Goal: Task Accomplishment & Management: Complete application form

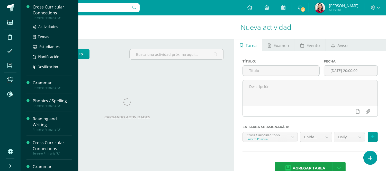
click at [50, 5] on div "Cross Curricular Connections" at bounding box center [52, 10] width 39 height 12
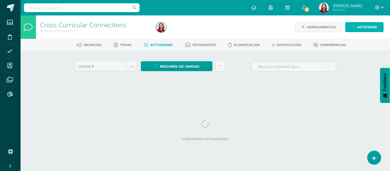
click at [370, 24] on span "Actividad" at bounding box center [367, 27] width 20 height 10
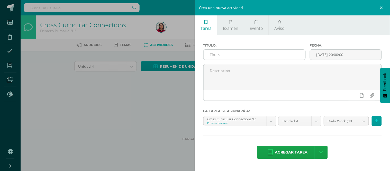
click at [235, 56] on input "text" at bounding box center [255, 55] width 102 height 10
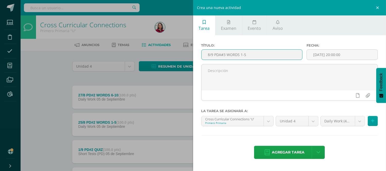
drag, startPoint x: 208, startPoint y: 55, endPoint x: 235, endPoint y: 55, distance: 27.3
click at [260, 54] on input "8/9 PDA#3 WORDS 1-5" at bounding box center [252, 55] width 101 height 10
drag, startPoint x: 221, startPoint y: 53, endPoint x: 232, endPoint y: 52, distance: 11.4
click at [221, 53] on input "8/9 PDA#3 WORDS 1-5" at bounding box center [252, 55] width 101 height 10
drag, startPoint x: 209, startPoint y: 55, endPoint x: 255, endPoint y: 56, distance: 46.3
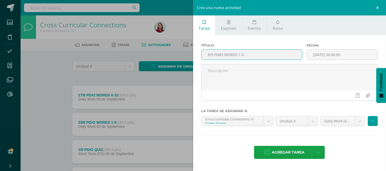
click at [258, 56] on input "8/9 PD#3 WORDS 1-5" at bounding box center [252, 55] width 101 height 10
drag, startPoint x: 206, startPoint y: 54, endPoint x: 262, endPoint y: 54, distance: 56.0
click at [262, 54] on input "8/9 PD#3 WORDS 1-5" at bounding box center [252, 55] width 101 height 10
type input "8/9 PD#3 WORDS 1-5"
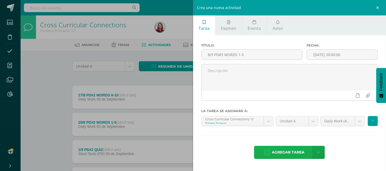
click at [291, 150] on span "Agregar tarea" at bounding box center [288, 152] width 33 height 13
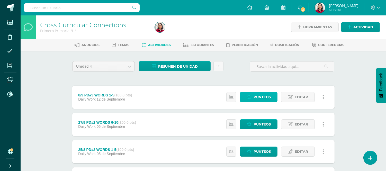
click at [266, 97] on span "Punteos" at bounding box center [261, 97] width 17 height 10
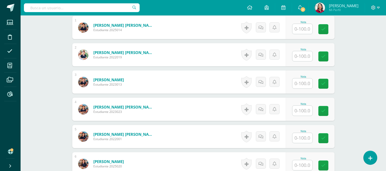
scroll to position [162, 0]
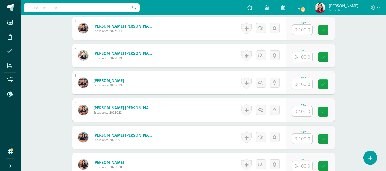
click at [303, 30] on input "text" at bounding box center [302, 30] width 20 height 10
type input "90"
click at [307, 54] on input "text" at bounding box center [305, 57] width 21 height 10
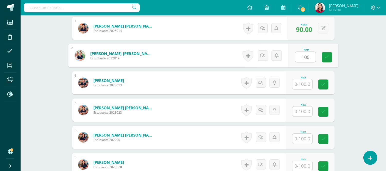
type input "100"
click at [305, 83] on input "text" at bounding box center [302, 84] width 20 height 10
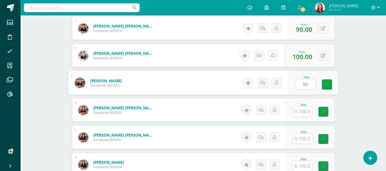
type input "90"
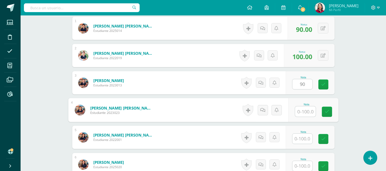
click at [306, 107] on input "text" at bounding box center [305, 111] width 21 height 10
type input "90"
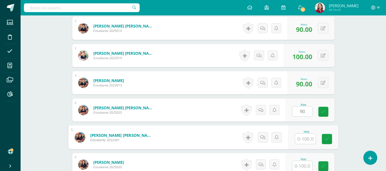
click at [308, 137] on input "text" at bounding box center [305, 139] width 21 height 10
type input "90"
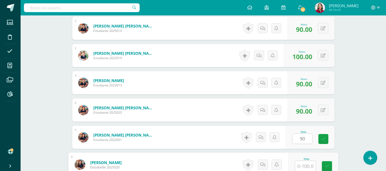
click at [306, 163] on input "text" at bounding box center [305, 166] width 21 height 10
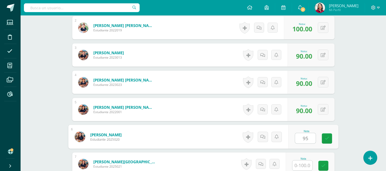
scroll to position [228, 0]
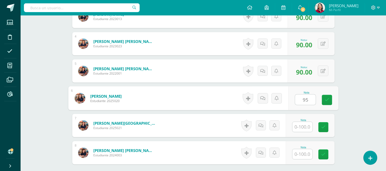
type input "95"
click at [307, 125] on input "text" at bounding box center [302, 127] width 20 height 10
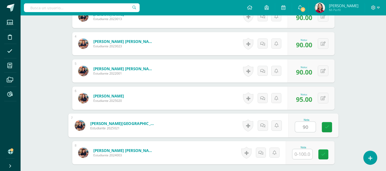
type input "90"
click at [302, 151] on input "text" at bounding box center [302, 154] width 20 height 10
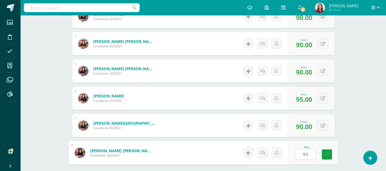
type input "90"
click at [368, 92] on div "Cross Curricular Connections Primero Primaria "U" Herramientas Detalle de asist…" at bounding box center [203, 5] width 365 height 436
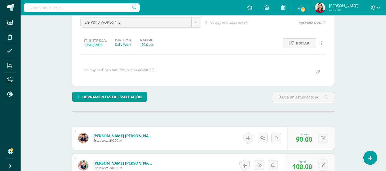
scroll to position [0, 0]
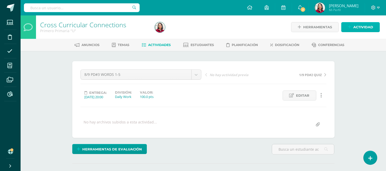
click at [363, 24] on span "Actividad" at bounding box center [363, 27] width 20 height 10
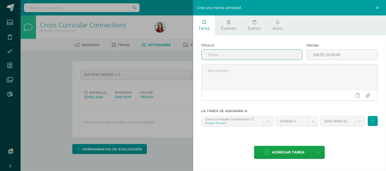
paste input "8/9 PD#3 WORDS 1-5"
click at [210, 53] on input "8/9 PD#3 WORDS 6-10" at bounding box center [252, 55] width 101 height 10
type input "10/9 PD#3 WORDS 6-10"
click at [299, 150] on span "Agregar tarea" at bounding box center [288, 152] width 33 height 13
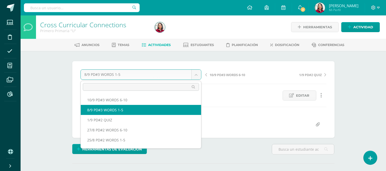
click at [198, 71] on body "Tarea asignada exitosamente Estudiantes Disciplina Asistencia Mis cursos Archiv…" at bounding box center [193, 102] width 386 height 204
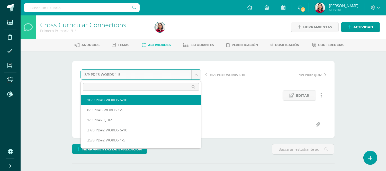
select select "/dashboard/teacher/grade-activity/220255/"
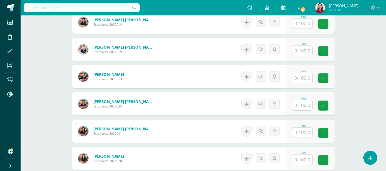
scroll to position [169, 0]
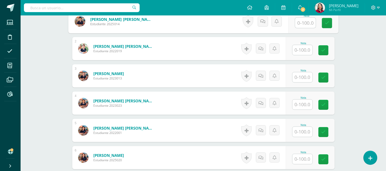
click at [303, 22] on input "text" at bounding box center [305, 23] width 21 height 10
type input "95"
click at [304, 50] on input "text" at bounding box center [302, 50] width 20 height 10
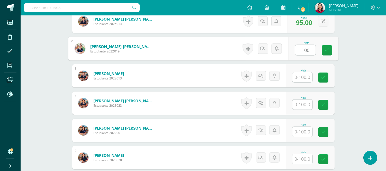
type input "100"
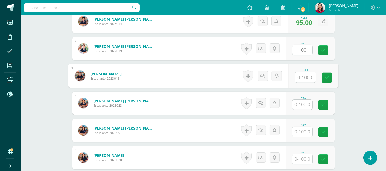
click at [304, 76] on input "text" at bounding box center [305, 77] width 21 height 10
type input "90"
click at [307, 102] on input "text" at bounding box center [302, 104] width 20 height 10
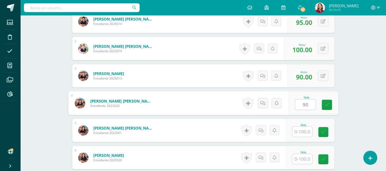
type input "90"
click at [303, 131] on input "text" at bounding box center [302, 132] width 20 height 10
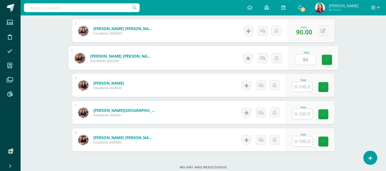
scroll to position [242, 0]
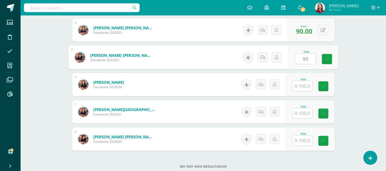
type input "90"
click at [307, 84] on input "text" at bounding box center [302, 86] width 20 height 10
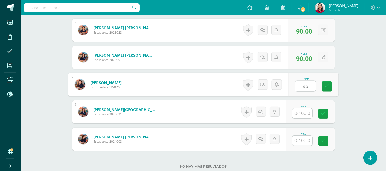
type input "95"
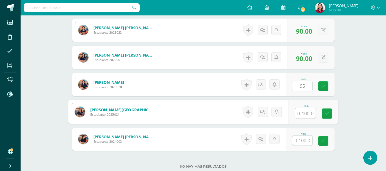
click at [304, 109] on input "text" at bounding box center [305, 113] width 21 height 10
type input "90"
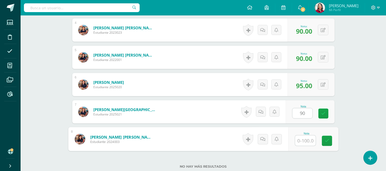
click at [302, 141] on input "text" at bounding box center [305, 140] width 21 height 10
type input "90"
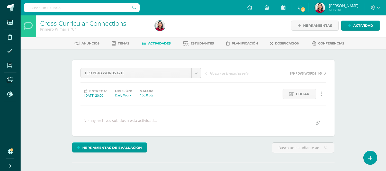
scroll to position [0, 0]
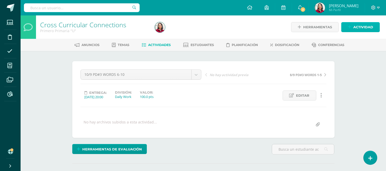
click at [362, 28] on span "Actividad" at bounding box center [363, 27] width 20 height 10
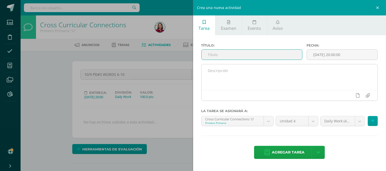
paste input "8/9 PD#3 WORDS 1-5"
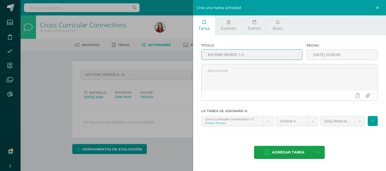
click at [210, 52] on input "8/9 PD#3 WORDS 1-5" at bounding box center [252, 55] width 101 height 10
click at [249, 51] on input "11/9 PD#3 WORDS 1-5" at bounding box center [252, 55] width 101 height 10
type input "11/9 PD#3 QUIZ"
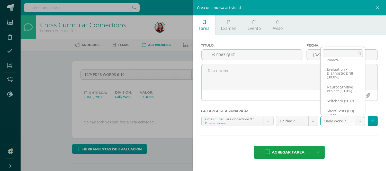
scroll to position [22, 0]
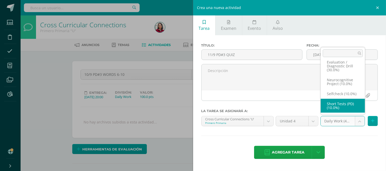
select select "204127"
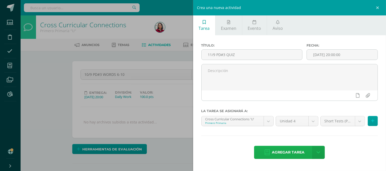
click at [293, 152] on span "Agregar tarea" at bounding box center [288, 152] width 33 height 13
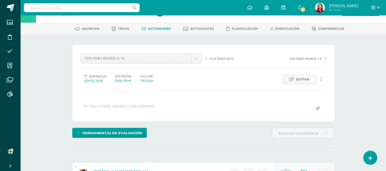
scroll to position [17, 0]
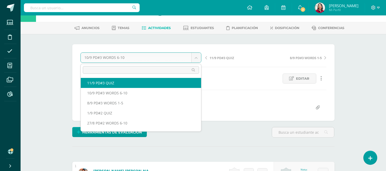
select select "/dashboard/teacher/grade-activity/220257/"
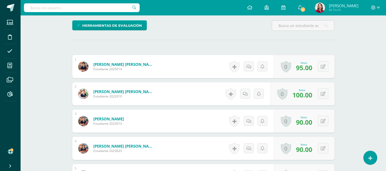
scroll to position [132, 0]
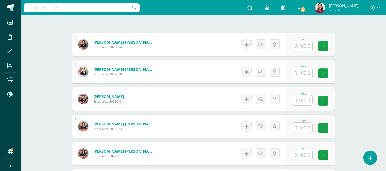
scroll to position [145, 0]
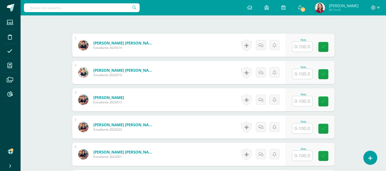
click at [307, 46] on input "text" at bounding box center [302, 47] width 20 height 10
type input "90"
click at [303, 71] on input "text" at bounding box center [305, 74] width 21 height 10
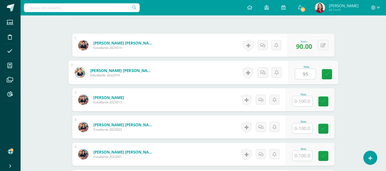
type input "95"
click at [307, 101] on input "text" at bounding box center [302, 101] width 20 height 10
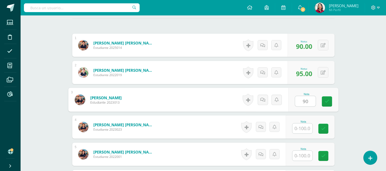
type input "90"
click at [305, 126] on input "text" at bounding box center [302, 128] width 20 height 10
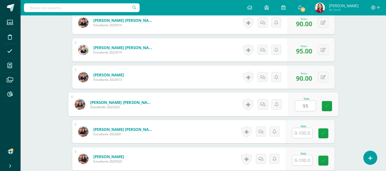
scroll to position [214, 0]
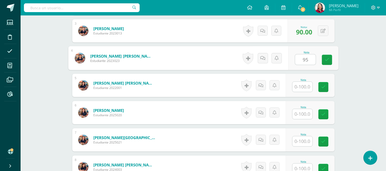
type input "95"
click at [307, 84] on input "text" at bounding box center [302, 87] width 20 height 10
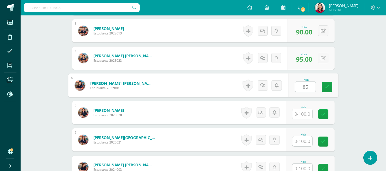
type input "85"
click at [304, 114] on input "text" at bounding box center [302, 114] width 20 height 10
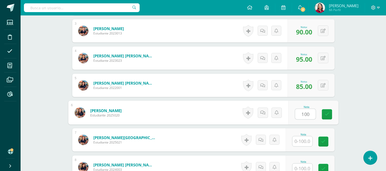
type input "100"
click at [306, 140] on input "text" at bounding box center [302, 141] width 20 height 10
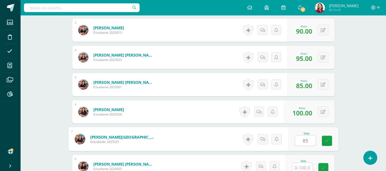
scroll to position [280, 0]
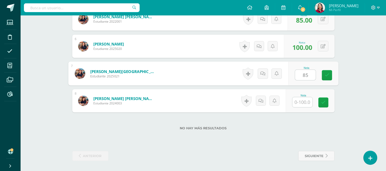
type input "85"
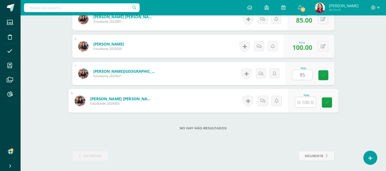
click at [308, 102] on input "text" at bounding box center [305, 102] width 21 height 10
type input "95"
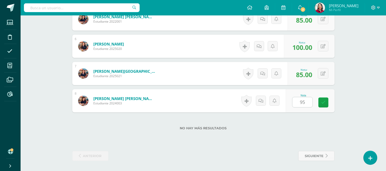
click at [261, 135] on div "No hay más resultados" at bounding box center [203, 124] width 262 height 24
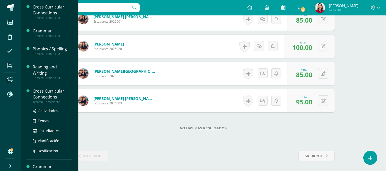
click at [48, 91] on div "Cross Curricular Connections" at bounding box center [52, 94] width 39 height 12
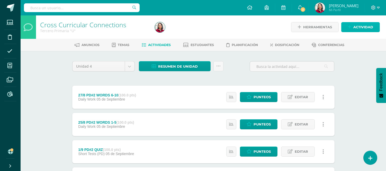
click at [356, 24] on span "Actividad" at bounding box center [363, 27] width 20 height 10
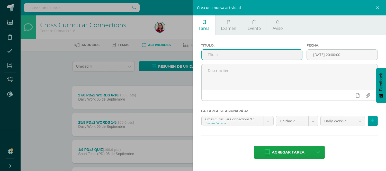
paste input "8/9 PD#3 WORDS 1-5"
type input "8/9 PD#3 WORDS 1-5"
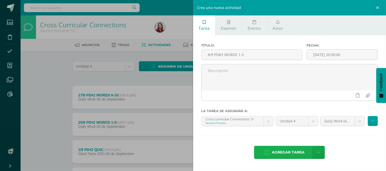
click at [290, 152] on span "Agregar tarea" at bounding box center [288, 152] width 33 height 13
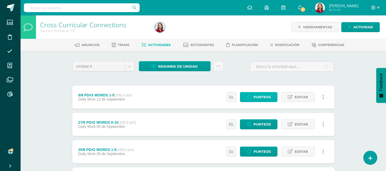
click at [266, 97] on span "Punteos" at bounding box center [261, 97] width 17 height 10
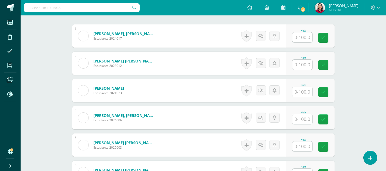
scroll to position [157, 0]
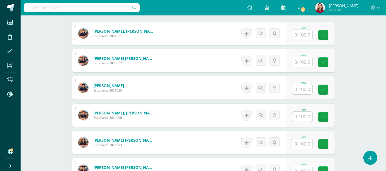
click at [304, 34] on input "text" at bounding box center [302, 35] width 20 height 10
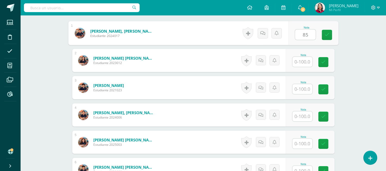
type input "85"
drag, startPoint x: 300, startPoint y: 56, endPoint x: 302, endPoint y: 62, distance: 6.1
click at [300, 57] on div at bounding box center [302, 62] width 21 height 11
click at [302, 61] on input "text" at bounding box center [302, 62] width 20 height 10
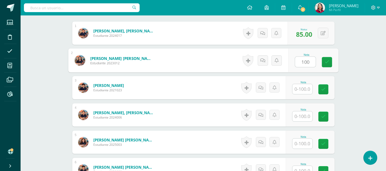
type input "100"
click at [306, 88] on input "text" at bounding box center [302, 89] width 20 height 10
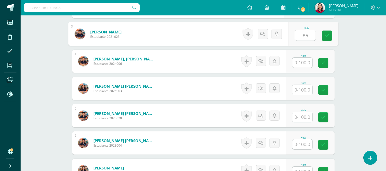
scroll to position [212, 0]
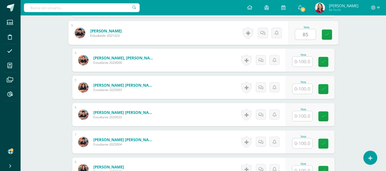
type input "85"
click at [308, 60] on input "text" at bounding box center [302, 62] width 20 height 10
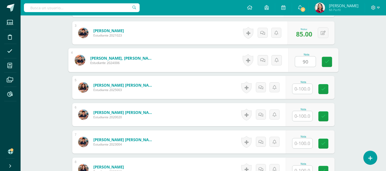
type input "90"
click at [304, 85] on input "text" at bounding box center [302, 89] width 20 height 10
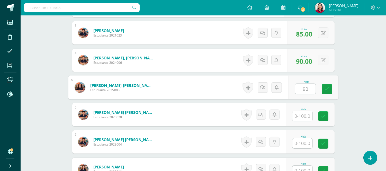
type input "90"
click at [305, 112] on input "text" at bounding box center [302, 116] width 20 height 10
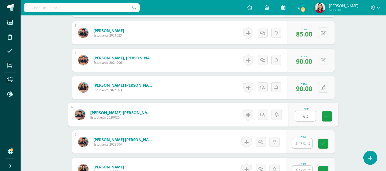
type input "90"
drag, startPoint x: 306, startPoint y: 142, endPoint x: 301, endPoint y: 143, distance: 4.8
click at [305, 142] on input "text" at bounding box center [302, 143] width 20 height 10
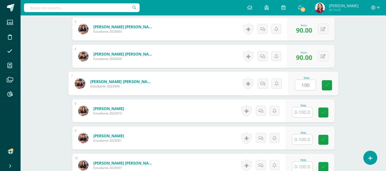
scroll to position [276, 0]
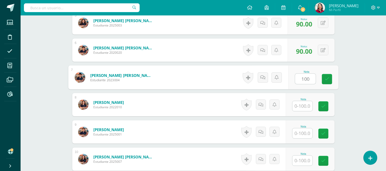
type input "100"
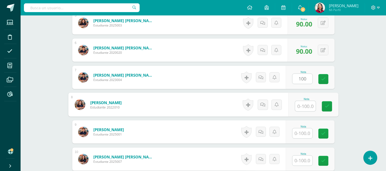
click at [305, 106] on input "text" at bounding box center [305, 106] width 21 height 10
type input "90"
click at [304, 133] on input "text" at bounding box center [302, 133] width 20 height 10
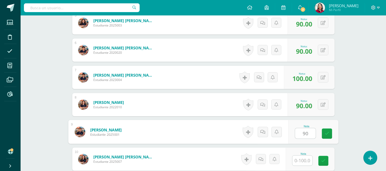
type input "90"
drag, startPoint x: 386, startPoint y: 124, endPoint x: 388, endPoint y: 137, distance: 13.4
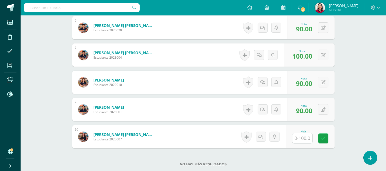
scroll to position [335, 0]
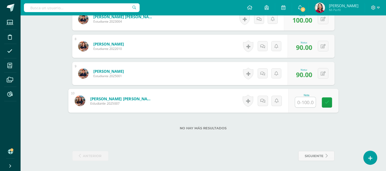
click at [306, 101] on input "text" at bounding box center [305, 102] width 21 height 10
type input "100"
click at [297, 125] on div "No hay más resultados" at bounding box center [203, 124] width 262 height 24
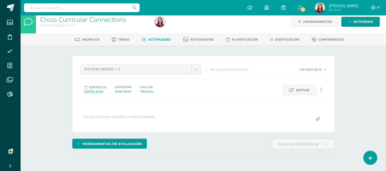
scroll to position [0, 0]
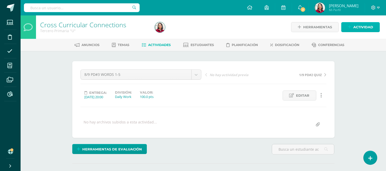
click at [359, 25] on span "Actividad" at bounding box center [363, 27] width 20 height 10
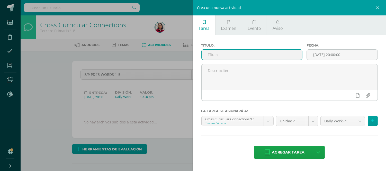
paste input "8/9 PD#3 WORDS 1-5"
click at [211, 52] on input "8/9 PD#3 WORDS 1-5" at bounding box center [252, 55] width 101 height 10
click at [246, 52] on input "10/9 PD#3 WORDS 1-5" at bounding box center [252, 55] width 101 height 10
type input "10/9 PD#3 WORDS 6-10"
drag, startPoint x: 296, startPoint y: 150, endPoint x: 293, endPoint y: 150, distance: 3.2
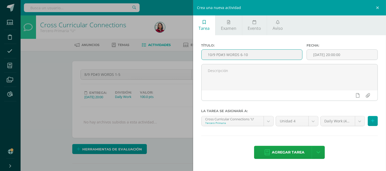
click at [296, 150] on span "Agregar tarea" at bounding box center [288, 152] width 33 height 13
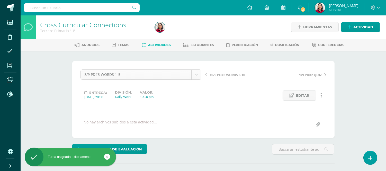
click at [197, 73] on body "Tarea asignada exitosamente Estudiantes Disciplina Asistencia Mis cursos Archiv…" at bounding box center [193, 102] width 386 height 204
select select "/dashboard/teacher/grade-activity/220260/"
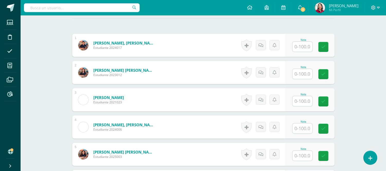
scroll to position [147, 0]
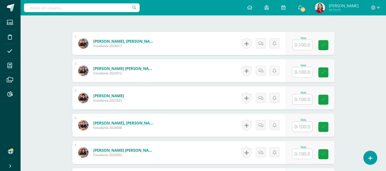
click at [302, 44] on input "text" at bounding box center [302, 45] width 20 height 10
type input "85"
click at [304, 72] on input "text" at bounding box center [302, 72] width 20 height 10
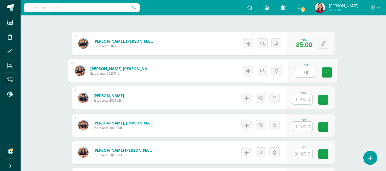
type input "100"
click at [306, 99] on input "text" at bounding box center [302, 99] width 20 height 10
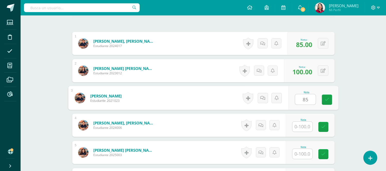
type input "85"
click at [304, 126] on input "text" at bounding box center [302, 127] width 20 height 10
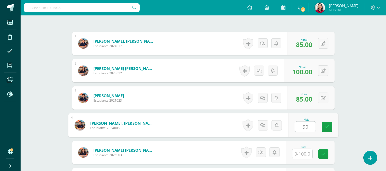
type input "90"
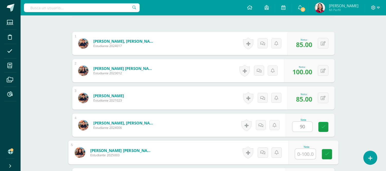
click at [303, 155] on input "text" at bounding box center [305, 154] width 21 height 10
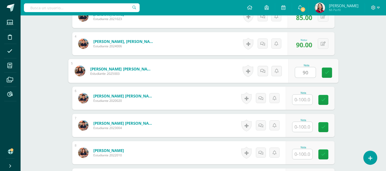
scroll to position [232, 0]
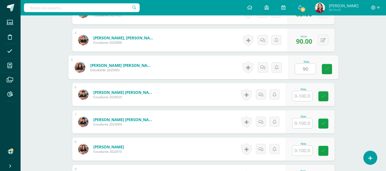
type input "90"
click at [304, 96] on input "text" at bounding box center [302, 96] width 20 height 10
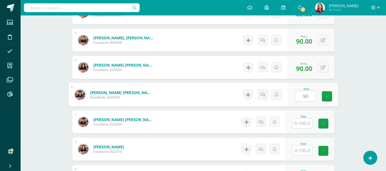
type input "90"
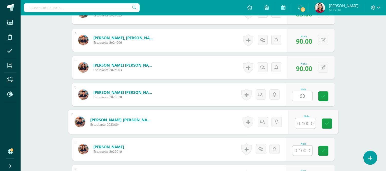
click at [305, 122] on input "text" at bounding box center [305, 123] width 21 height 10
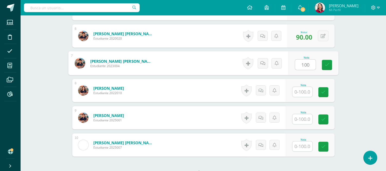
scroll to position [301, 0]
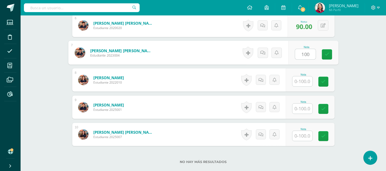
type input "100"
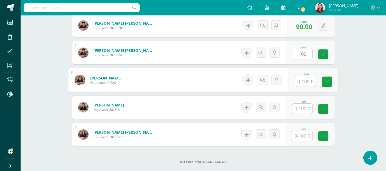
click at [306, 82] on input "text" at bounding box center [305, 81] width 21 height 10
type input "90"
click at [305, 107] on input "text" at bounding box center [302, 109] width 20 height 10
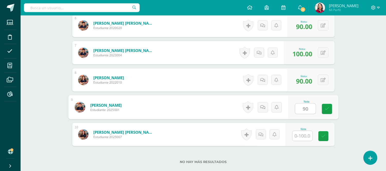
type input "90"
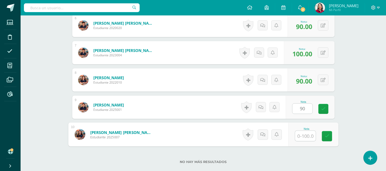
click at [303, 133] on input "text" at bounding box center [305, 136] width 21 height 10
type input "100"
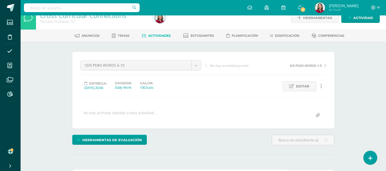
scroll to position [6, 0]
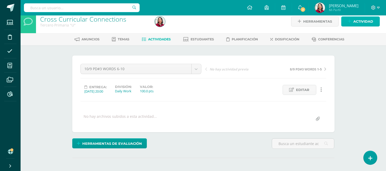
click at [368, 21] on span "Actividad" at bounding box center [363, 22] width 20 height 10
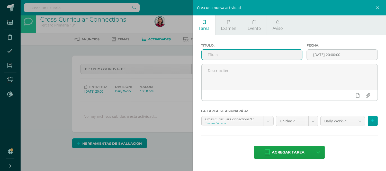
paste input "8/9 PD#3 WORDS 1-5"
click at [210, 53] on input "8/9 PD#3 WORDS 1-5" at bounding box center [252, 55] width 101 height 10
click at [246, 55] on input "11/9 PD#3 WORDS 1-5" at bounding box center [252, 55] width 101 height 10
type input "11/9 PD#3 QUIZ"
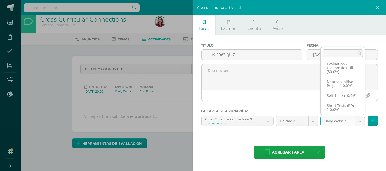
scroll to position [22, 0]
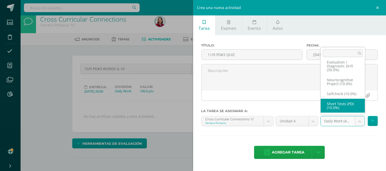
select select "204147"
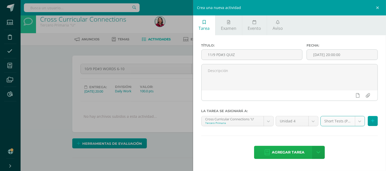
click at [287, 152] on span "Agregar tarea" at bounding box center [288, 152] width 33 height 13
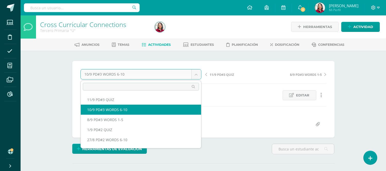
scroll to position [1, 0]
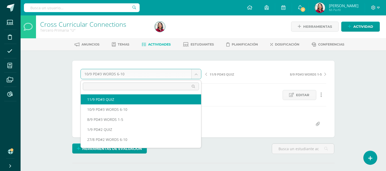
select select "/dashboard/teacher/grade-activity/220262/"
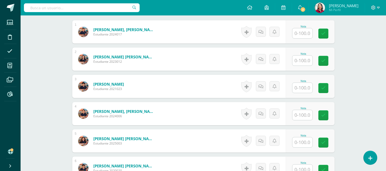
scroll to position [159, 0]
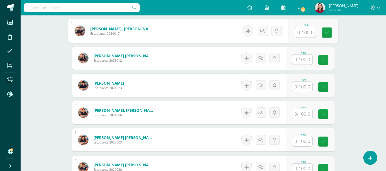
click at [304, 28] on input "text" at bounding box center [305, 32] width 21 height 10
type input "80"
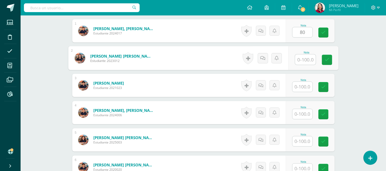
click at [308, 57] on input "text" at bounding box center [305, 60] width 21 height 10
type input "90"
click at [309, 85] on input "text" at bounding box center [302, 87] width 20 height 10
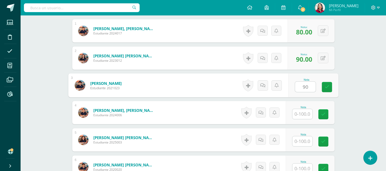
type input "90"
click at [306, 114] on input "text" at bounding box center [302, 114] width 20 height 10
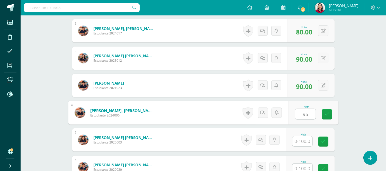
type input "95"
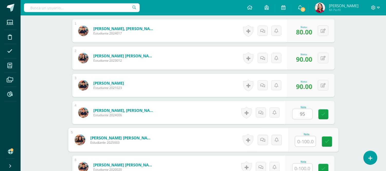
click at [307, 143] on input "text" at bounding box center [305, 141] width 21 height 10
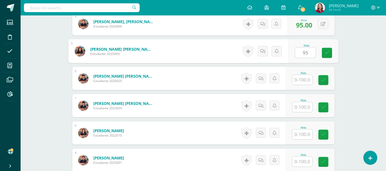
scroll to position [250, 0]
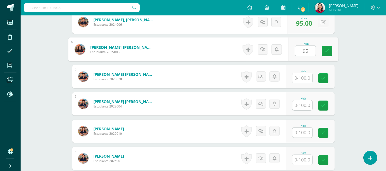
type input "95"
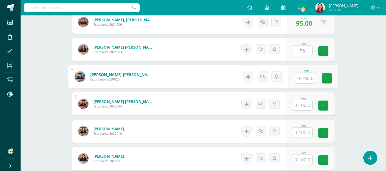
click at [305, 76] on input "text" at bounding box center [305, 78] width 21 height 10
type input "90"
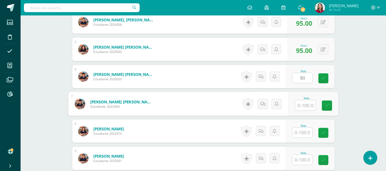
click at [308, 106] on input "text" at bounding box center [305, 105] width 21 height 10
type input "95"
click at [305, 131] on input "text" at bounding box center [302, 133] width 20 height 10
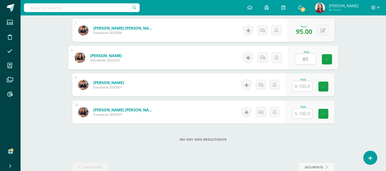
scroll to position [333, 0]
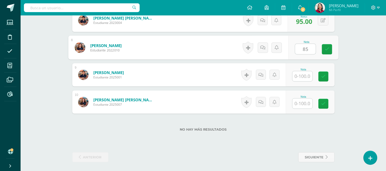
type input "85"
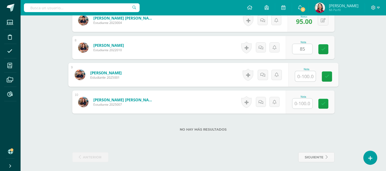
click at [305, 76] on input "text" at bounding box center [305, 76] width 21 height 10
type input "90"
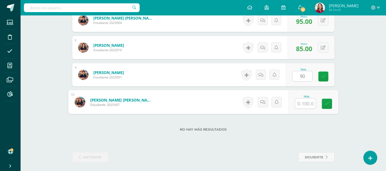
click at [306, 100] on input "text" at bounding box center [305, 103] width 21 height 10
type input "95"
click at [312, 114] on div "No hay más resultados" at bounding box center [203, 126] width 262 height 24
